Goal: Task Accomplishment & Management: Manage account settings

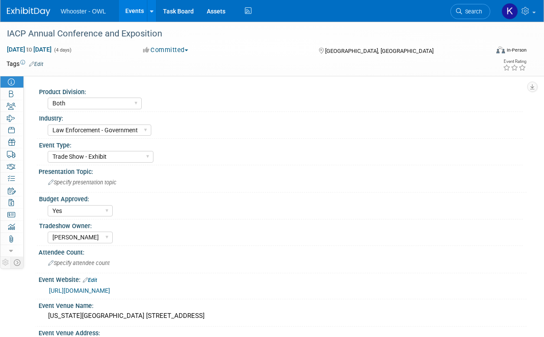
select select "Both"
select select "Law Enforcement - Government"
select select "Trade Show - Exhibit"
select select "Yes"
select select "[PERSON_NAME]"
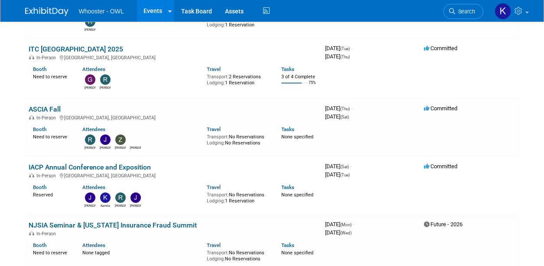
scroll to position [347, 0]
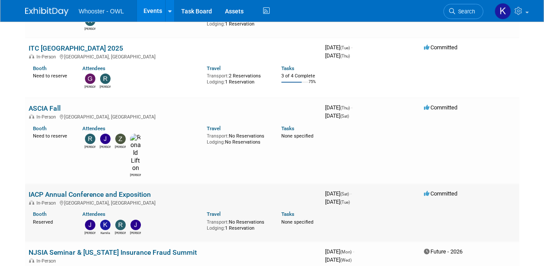
click at [71, 191] on link "IACP Annual Conference and Exposition" at bounding box center [90, 195] width 122 height 8
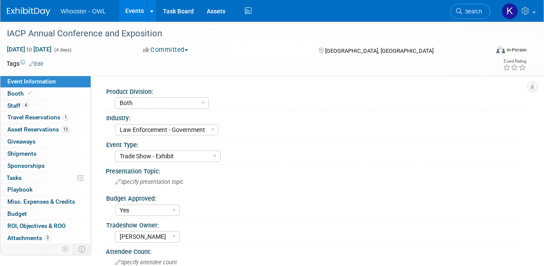
select select "Both"
select select "Law Enforcement - Government"
select select "Trade Show - Exhibit"
select select "Yes"
select select "[PERSON_NAME]"
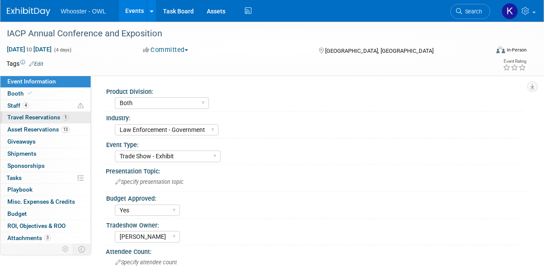
click at [47, 117] on span "Travel Reservations 1" at bounding box center [38, 117] width 62 height 7
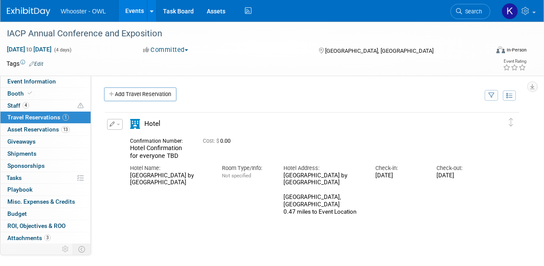
click at [120, 124] on button "button" at bounding box center [115, 124] width 16 height 11
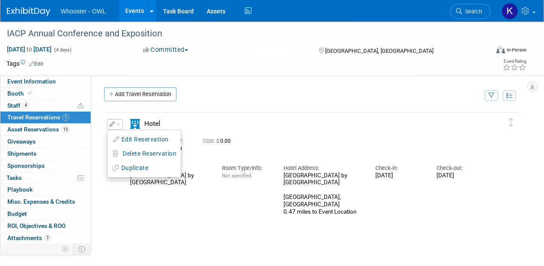
click at [124, 137] on button "Edit Reservation" at bounding box center [143, 139] width 73 height 13
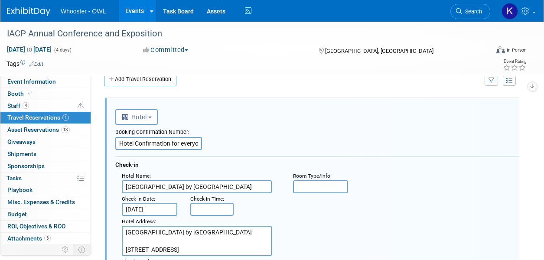
click at [146, 138] on input "Hotel Confirmation for everyone TBD" at bounding box center [158, 143] width 87 height 13
click at [176, 146] on input "Hotel Confirmation for everyone TBD" at bounding box center [158, 143] width 87 height 13
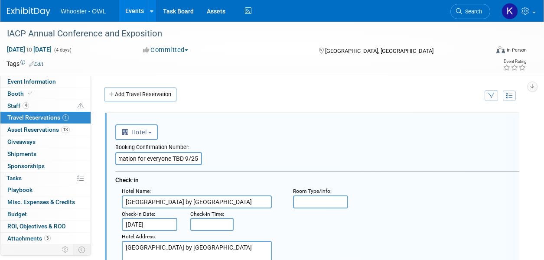
type input "Hotel Confirmation for everyone TBD 9/25"
click at [222, 88] on div "Add Travel Reservation" at bounding box center [292, 96] width 380 height 16
click at [238, 65] on td at bounding box center [240, 63] width 394 height 9
click at [11, 81] on span "Event Information" at bounding box center [31, 81] width 49 height 7
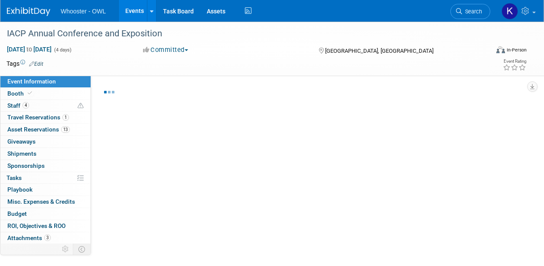
select select "Both"
select select "Law Enforcement - Government"
select select "Trade Show - Exhibit"
select select "Yes"
select select "Kamila Castaneda"
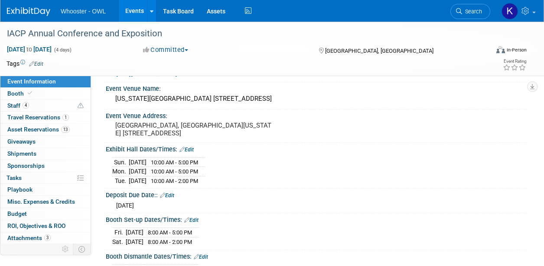
scroll to position [260, 0]
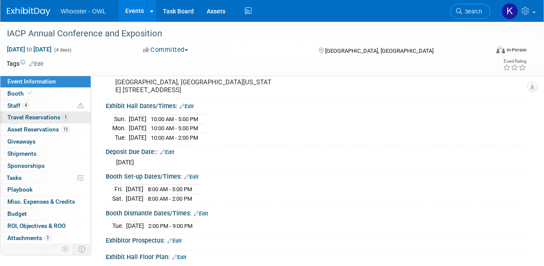
click at [27, 114] on span "Travel Reservations 1" at bounding box center [38, 117] width 62 height 7
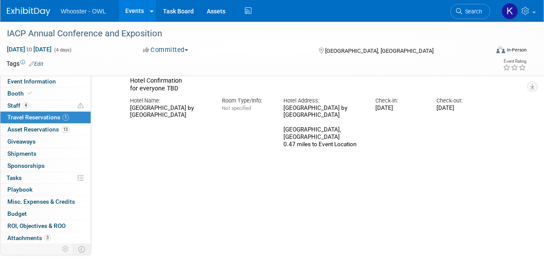
scroll to position [0, 0]
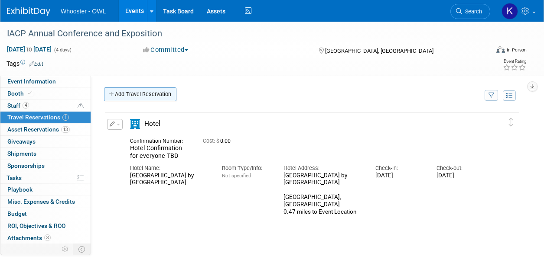
click at [155, 95] on link "Add Travel Reservation" at bounding box center [140, 95] width 72 height 14
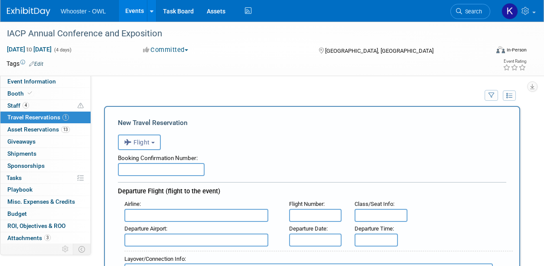
click at [138, 142] on span "Flight" at bounding box center [137, 142] width 26 height 7
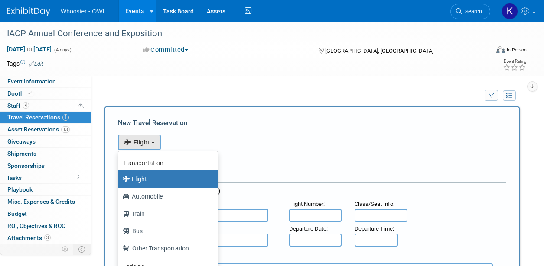
click at [147, 179] on label "Flight" at bounding box center [166, 179] width 86 height 14
click at [120, 179] on input "Flight" at bounding box center [117, 178] width 6 height 6
click at [147, 179] on label "Flight" at bounding box center [166, 179] width 86 height 14
click at [120, 179] on input "Flight" at bounding box center [117, 178] width 6 height 6
click at [234, 121] on div "New Travel Reservation" at bounding box center [312, 123] width 388 height 10
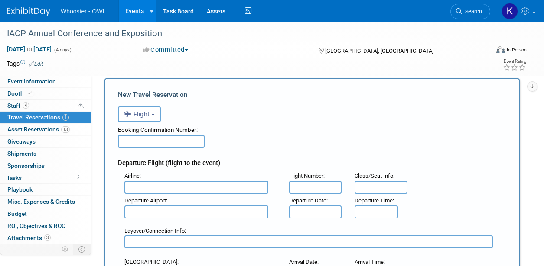
scroll to position [43, 0]
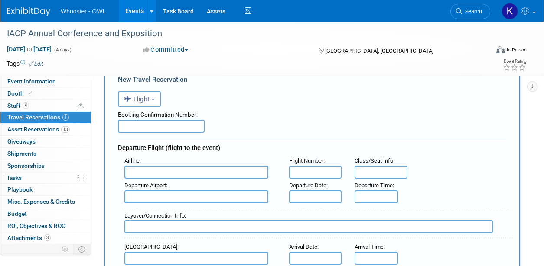
click at [163, 175] on input "text" at bounding box center [196, 172] width 144 height 13
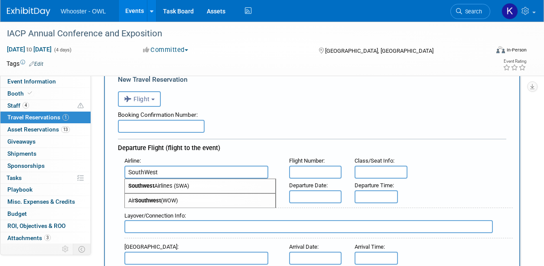
click at [169, 187] on span "Southwest Airlines (SWA)" at bounding box center [200, 186] width 150 height 14
type input "Southwest Airlines (SWA)"
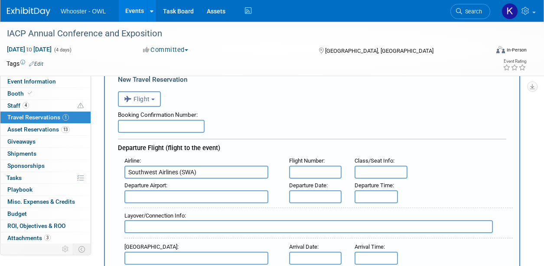
click at [172, 195] on input "text" at bounding box center [196, 197] width 144 height 13
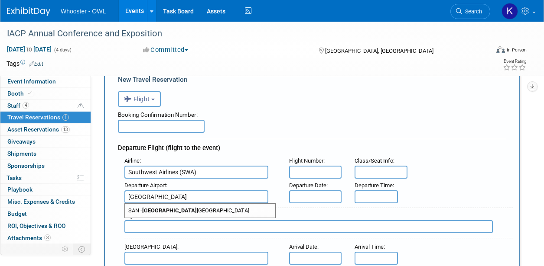
type input "San Diego"
click at [313, 199] on input "text" at bounding box center [315, 197] width 53 height 13
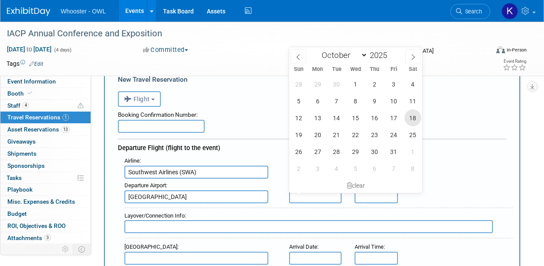
click at [405, 119] on span "18" at bounding box center [412, 118] width 17 height 17
type input "Oct 18, 2025"
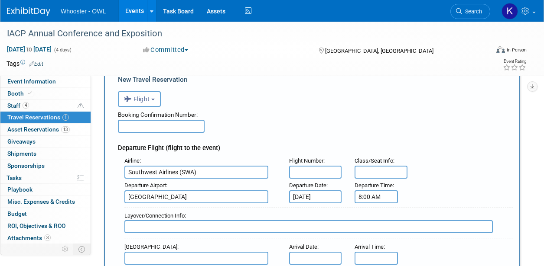
click at [371, 201] on input "8:00 AM" at bounding box center [375, 197] width 43 height 13
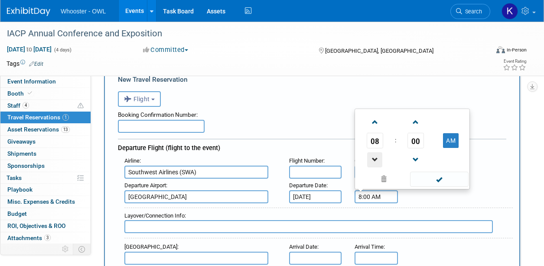
click at [375, 155] on span at bounding box center [374, 160] width 15 height 15
click at [377, 122] on span at bounding box center [374, 122] width 15 height 15
click at [445, 139] on button "AM" at bounding box center [451, 140] width 16 height 15
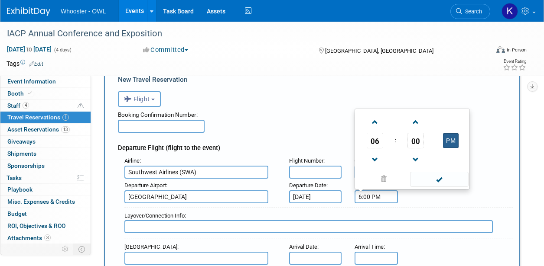
click at [456, 145] on button "PM" at bounding box center [451, 140] width 16 height 15
type input "6:00 AM"
click at [444, 180] on span at bounding box center [439, 179] width 58 height 15
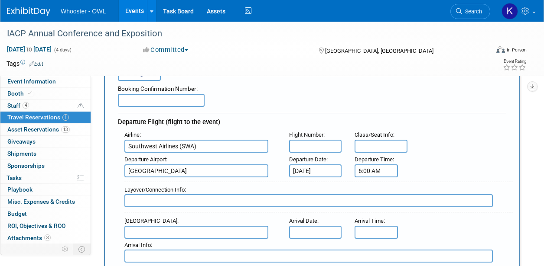
scroll to position [130, 0]
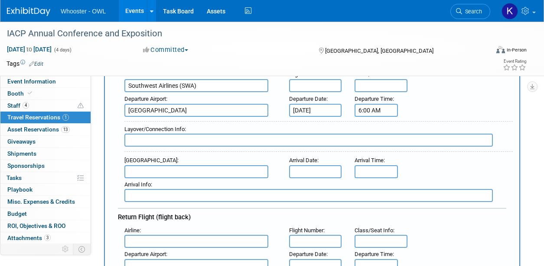
click at [197, 168] on input "text" at bounding box center [196, 172] width 144 height 13
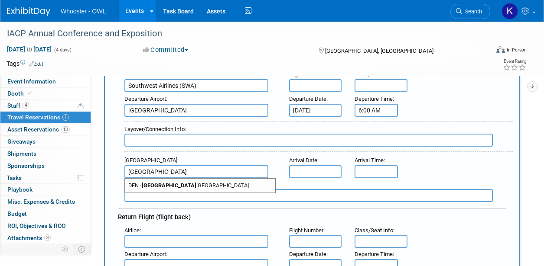
click at [232, 183] on span "DEN - Denver International Airport" at bounding box center [200, 186] width 150 height 14
type input "DEN - Denver International Airport"
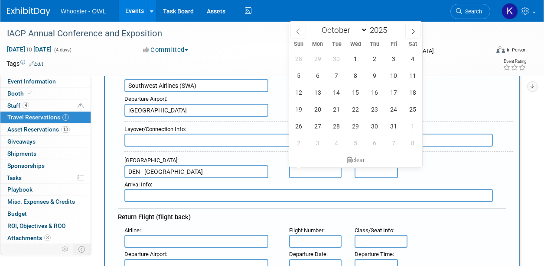
click at [311, 169] on input "text" at bounding box center [315, 172] width 53 height 13
click at [415, 91] on span "18" at bounding box center [412, 92] width 17 height 17
type input "Oct 18, 2025"
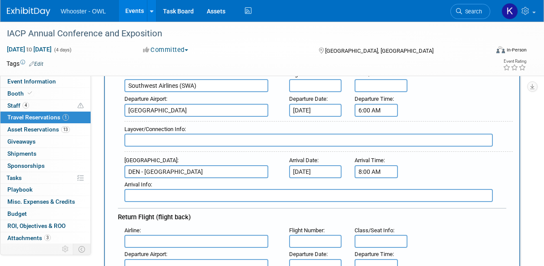
click at [373, 176] on input "8:00 AM" at bounding box center [375, 172] width 43 height 13
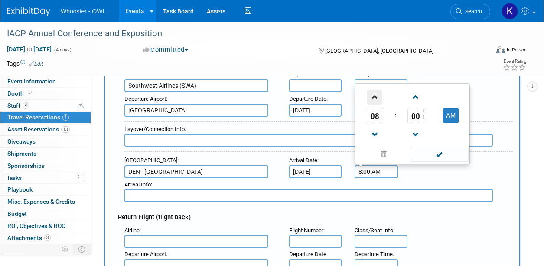
click at [379, 95] on span at bounding box center [374, 97] width 15 height 15
click at [373, 135] on span at bounding box center [374, 134] width 15 height 15
type input "9:00 AM"
click at [447, 158] on span at bounding box center [439, 154] width 58 height 15
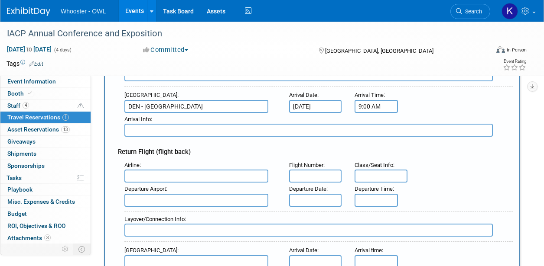
scroll to position [217, 0]
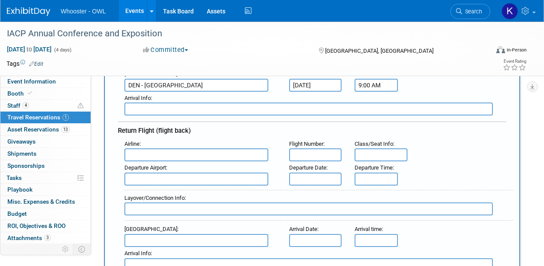
click at [221, 150] on input "text" at bounding box center [196, 155] width 144 height 13
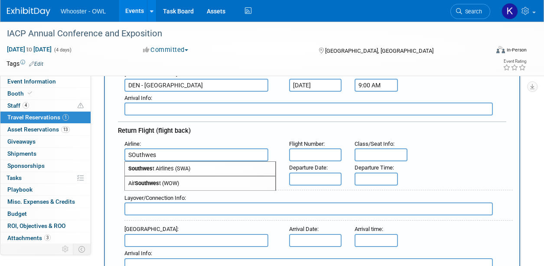
click at [218, 167] on span "Southwes t Airlines (SWA)" at bounding box center [200, 169] width 150 height 14
type input "Southwest Airlines (SWA)"
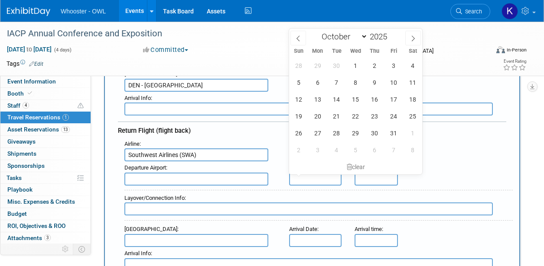
click at [293, 175] on input "text" at bounding box center [315, 179] width 53 height 13
click at [334, 119] on span "21" at bounding box center [336, 116] width 17 height 17
type input "Oct 21, 2025"
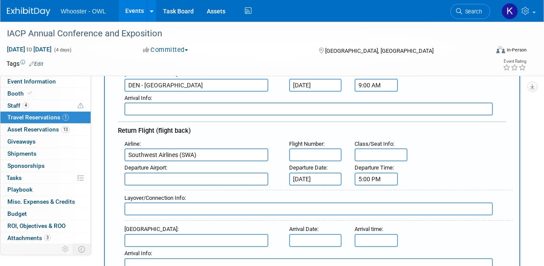
click at [361, 176] on input "5:00 PM" at bounding box center [375, 179] width 43 height 13
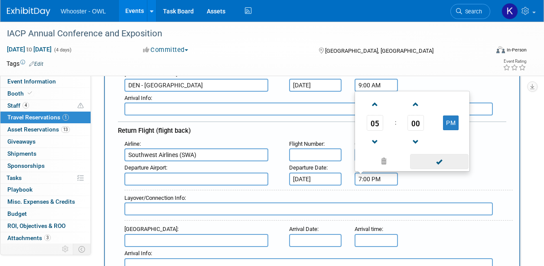
click at [430, 158] on span at bounding box center [439, 161] width 58 height 15
type input "7:00 PM"
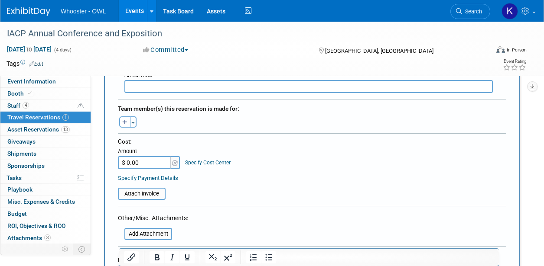
scroll to position [390, 0]
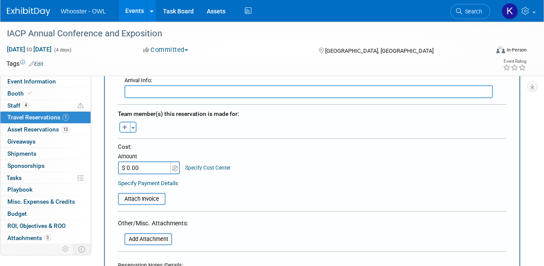
click at [123, 126] on icon "button" at bounding box center [124, 128] width 5 height 6
select select
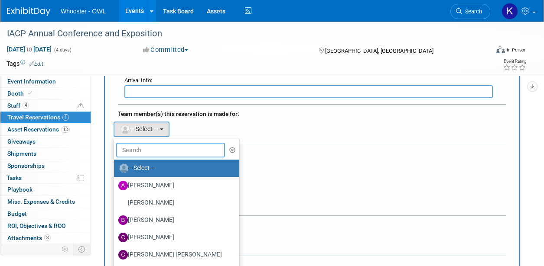
click at [141, 147] on input "text" at bounding box center [170, 150] width 109 height 15
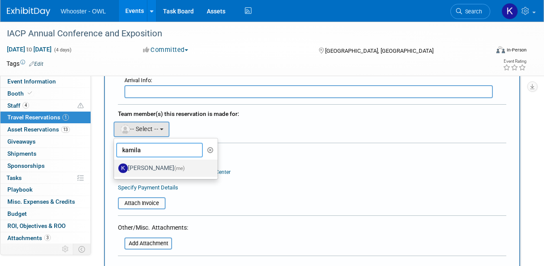
type input "kamila"
click at [151, 163] on label "Kamila Castaneda (me)" at bounding box center [163, 169] width 91 height 14
click at [115, 165] on input "Kamila Castaneda (me)" at bounding box center [113, 168] width 6 height 6
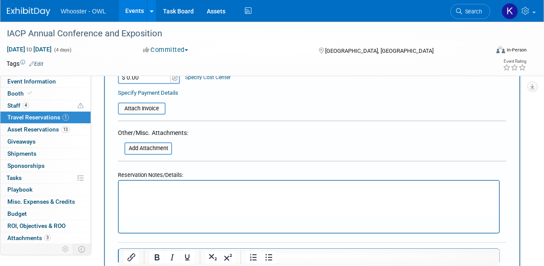
scroll to position [563, 0]
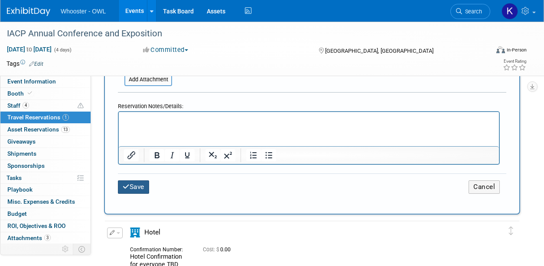
click at [142, 186] on button "Save" at bounding box center [133, 187] width 31 height 13
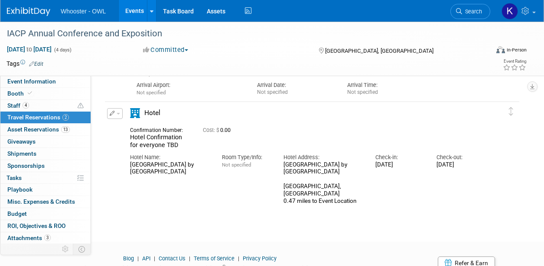
scroll to position [217, 0]
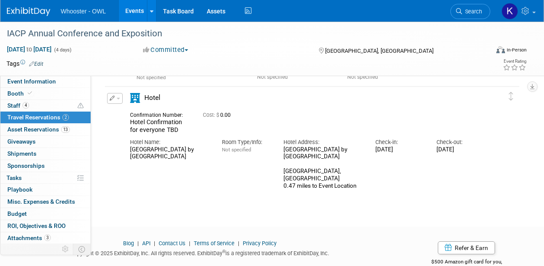
click at [162, 135] on div "Hotel Name: Residence Inn by Marriott Denver City Center" at bounding box center [169, 147] width 92 height 26
click at [113, 97] on icon "button" at bounding box center [113, 98] width 6 height 5
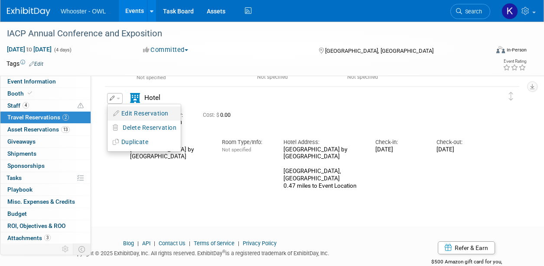
click at [138, 115] on button "Edit Reservation" at bounding box center [143, 113] width 73 height 13
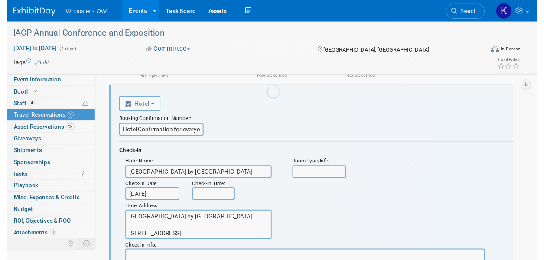
scroll to position [206, 0]
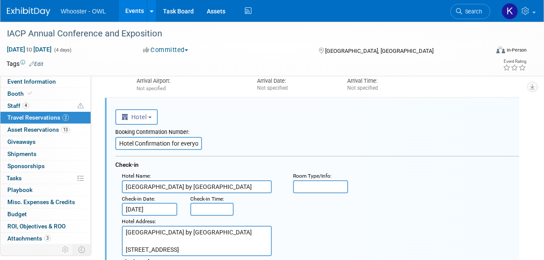
click at [175, 143] on input "Hotel Confirmation for everyone TBD" at bounding box center [158, 143] width 87 height 13
click at [149, 141] on input "Hotel Confirmation for everyone" at bounding box center [158, 143] width 87 height 13
click at [123, 146] on input "Hotel Confirmation for everyone" at bounding box center [158, 143] width 87 height 13
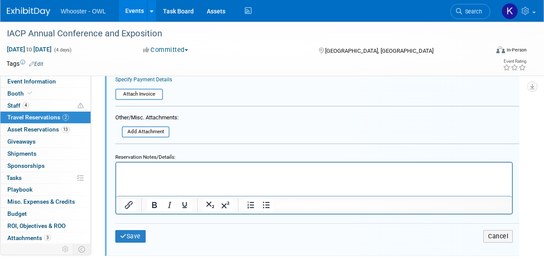
scroll to position [639, 0]
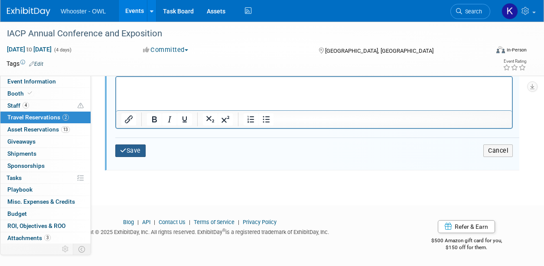
type input "Hotel Confirmation for everyone is pending until 9/26"
click at [128, 152] on button "Save" at bounding box center [130, 151] width 30 height 13
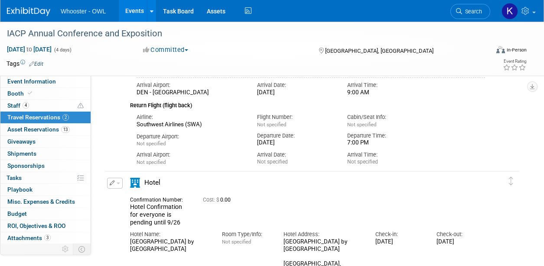
scroll to position [32, 0]
